Goal: Task Accomplishment & Management: Use online tool/utility

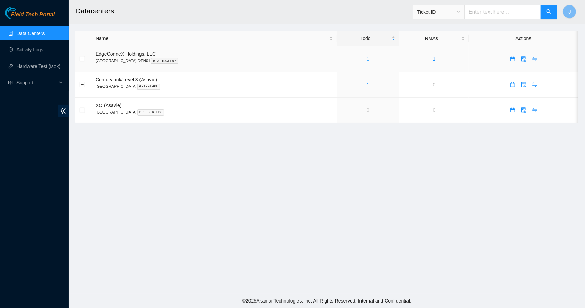
click at [367, 59] on link "1" at bounding box center [368, 58] width 3 height 5
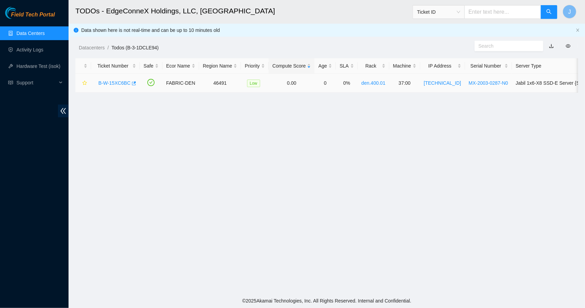
click at [117, 81] on link "B-W-15XC6BC" at bounding box center [114, 82] width 32 height 5
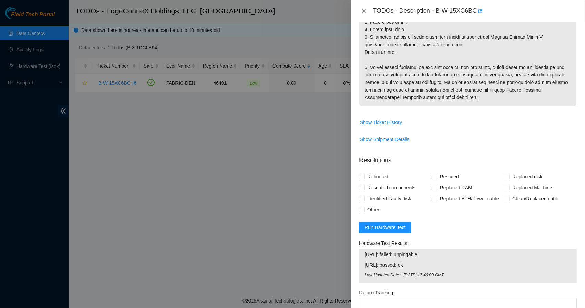
scroll to position [286, 0]
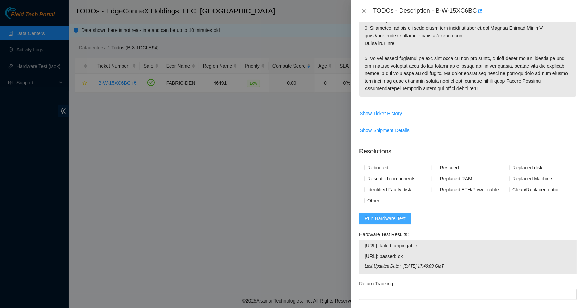
click at [398, 219] on span "Run Hardware Test" at bounding box center [385, 219] width 41 height 8
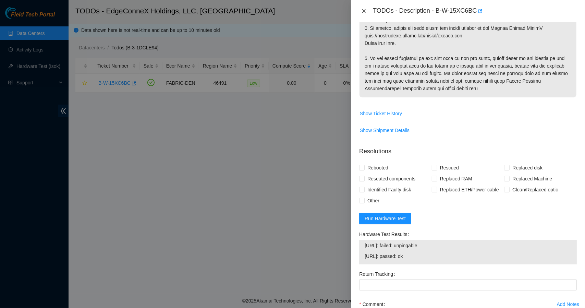
click at [365, 12] on icon "close" at bounding box center [364, 11] width 4 height 4
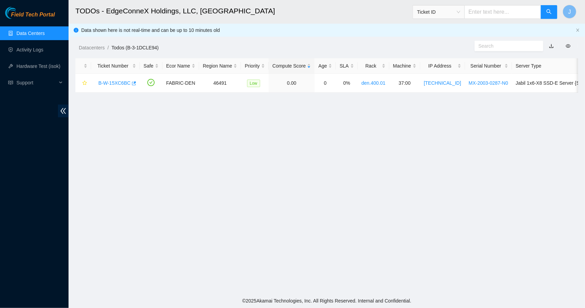
scroll to position [144, 0]
click at [121, 82] on link "B-W-15XC6BC" at bounding box center [114, 82] width 32 height 5
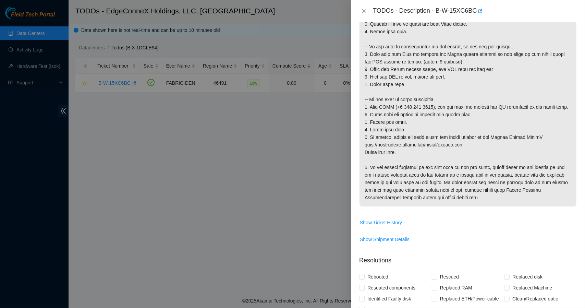
scroll to position [176, 0]
click at [476, 34] on p at bounding box center [468, 85] width 217 height 244
